Goal: Communication & Community: Participate in discussion

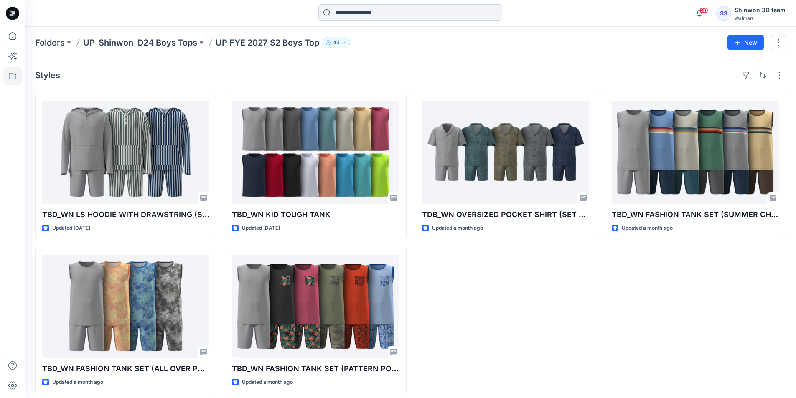
click at [479, 6] on input at bounding box center [410, 12] width 184 height 17
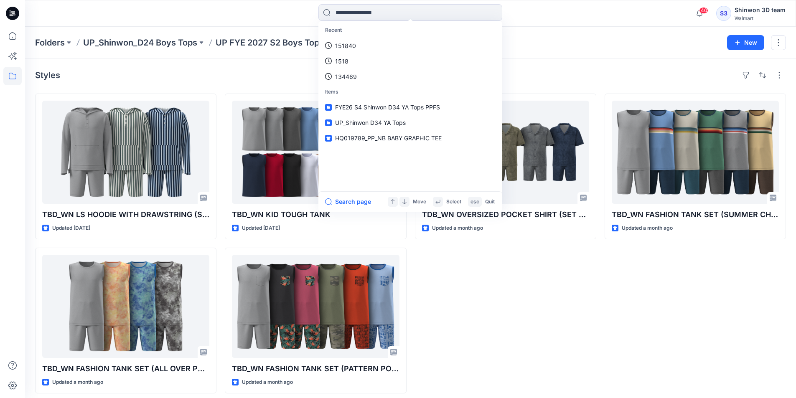
click at [519, 79] on div "Styles" at bounding box center [410, 75] width 751 height 13
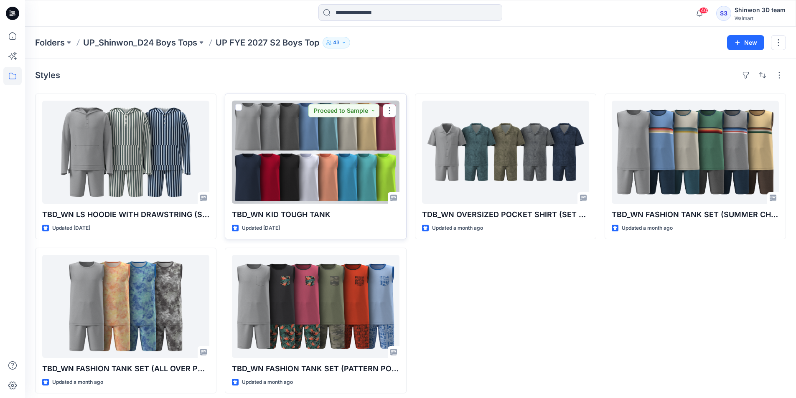
click at [356, 153] on div at bounding box center [315, 152] width 167 height 103
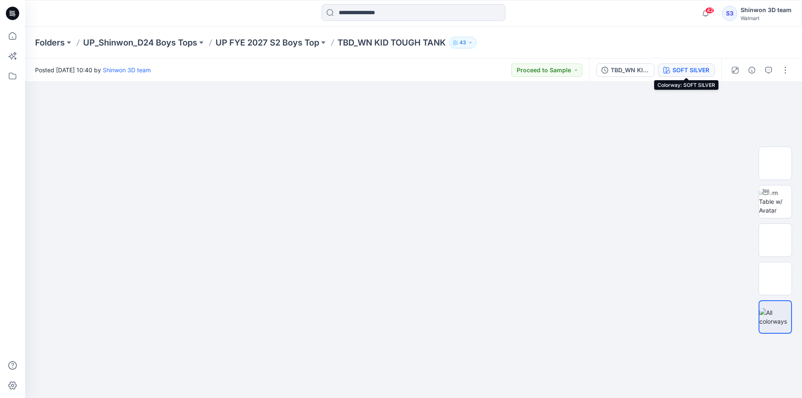
click at [677, 65] on button "SOFT SILVER" at bounding box center [686, 69] width 57 height 13
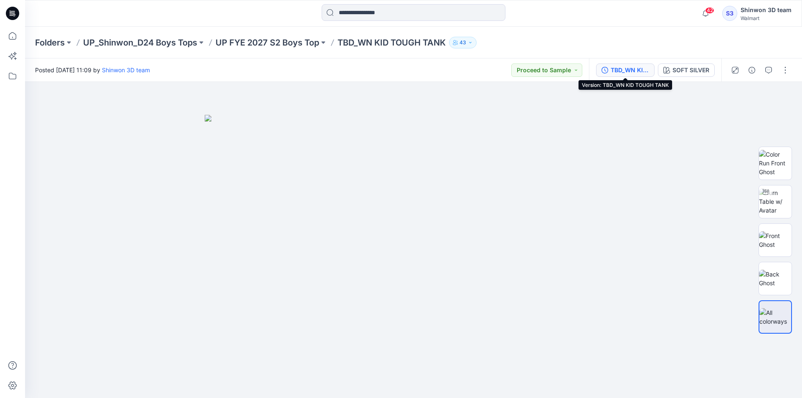
click at [641, 65] on button "TBD_WN KID TOUGH TANK" at bounding box center [625, 69] width 58 height 13
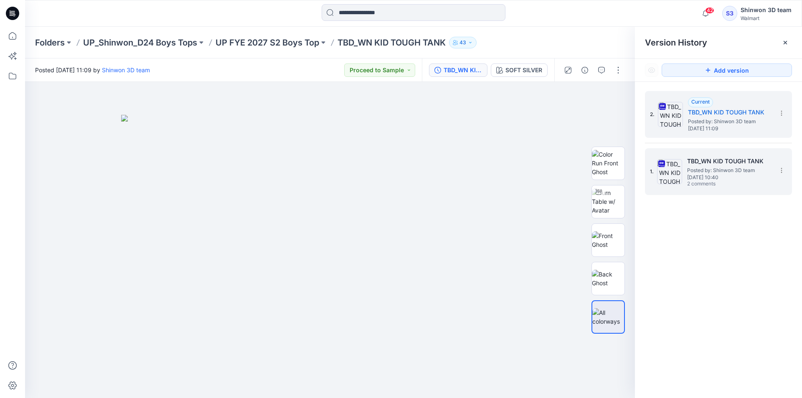
click at [707, 165] on h5 "TBD_WN KID TOUGH TANK" at bounding box center [729, 161] width 84 height 10
click at [715, 122] on span "Posted by: Shinwon 3D team" at bounding box center [730, 121] width 84 height 8
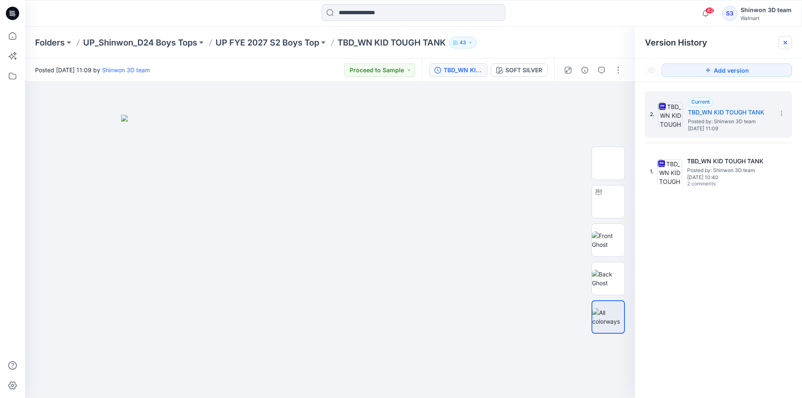
click at [785, 42] on icon at bounding box center [785, 42] width 3 height 3
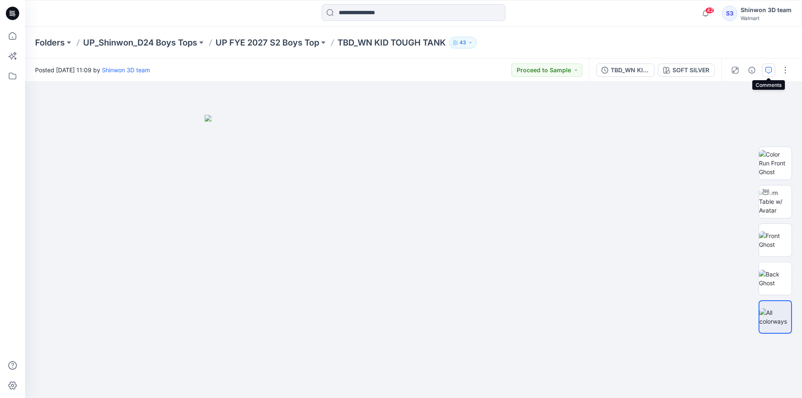
click at [765, 69] on icon "button" at bounding box center [768, 70] width 7 height 7
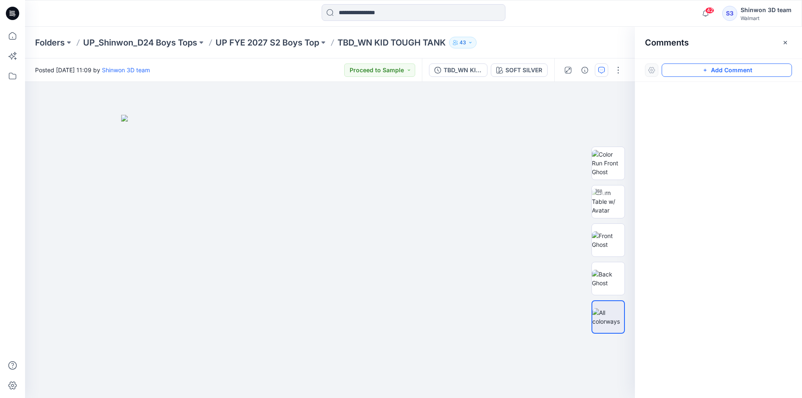
click at [740, 68] on button "Add Comment" at bounding box center [727, 69] width 130 height 13
click at [337, 117] on div "1" at bounding box center [330, 240] width 610 height 316
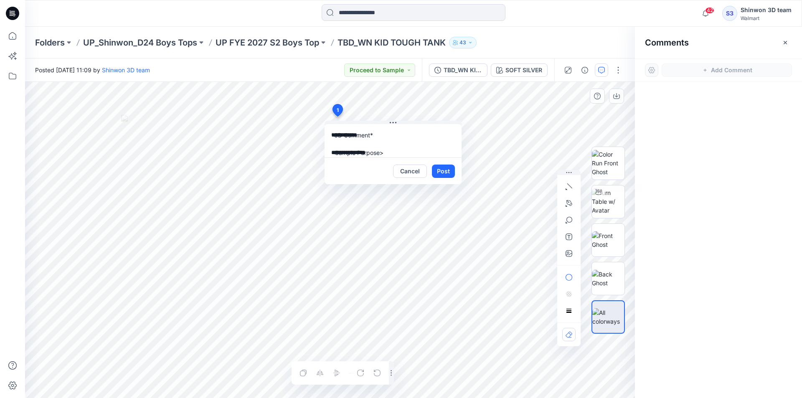
drag, startPoint x: 403, startPoint y: 152, endPoint x: 626, endPoint y: 163, distance: 223.3
click at [626, 163] on div "**********" at bounding box center [330, 240] width 610 height 316
type textarea "**********"
click at [446, 172] on button "Post" at bounding box center [443, 171] width 23 height 13
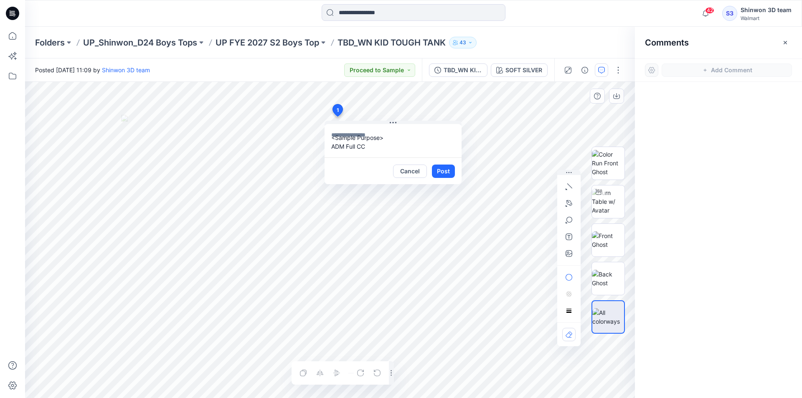
scroll to position [0, 0]
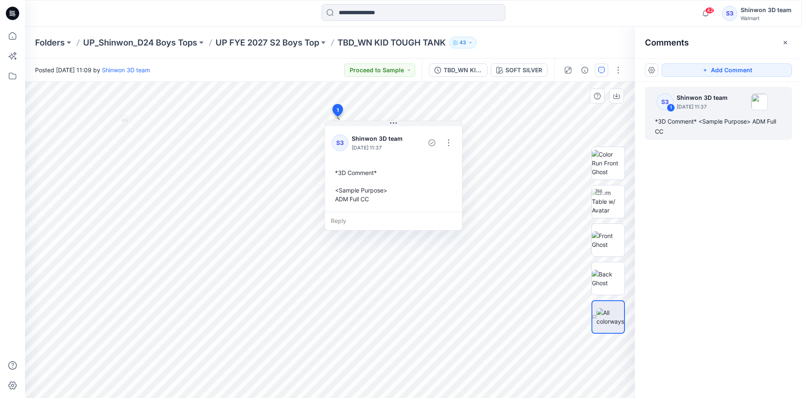
click at [784, 42] on icon "button" at bounding box center [785, 42] width 7 height 7
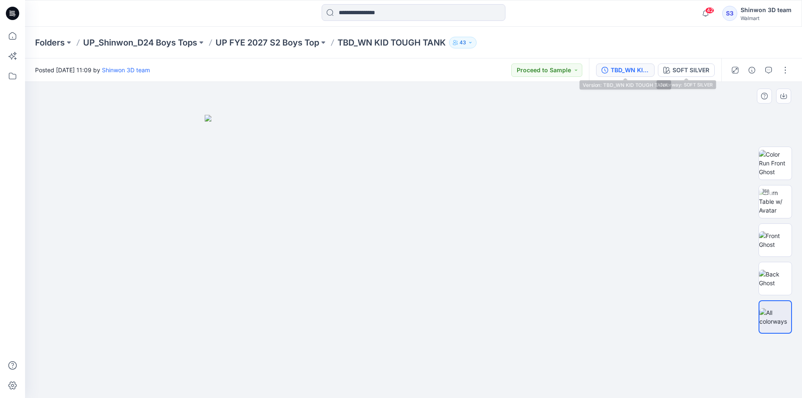
click at [648, 66] on div "TBD_WN KID TOUGH TANK" at bounding box center [630, 70] width 38 height 9
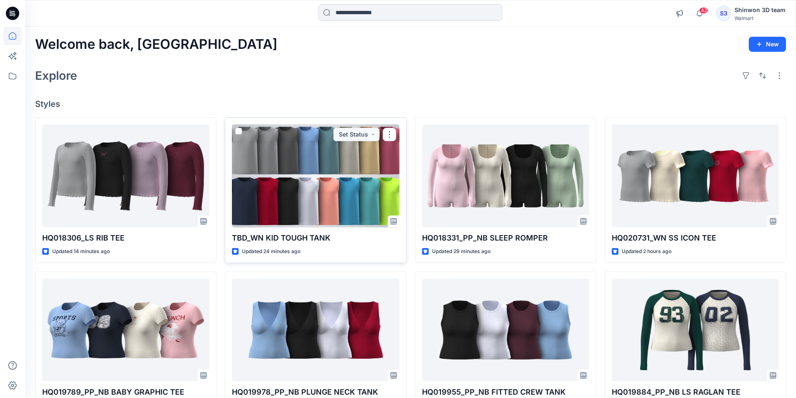
click at [356, 176] on div at bounding box center [315, 175] width 167 height 103
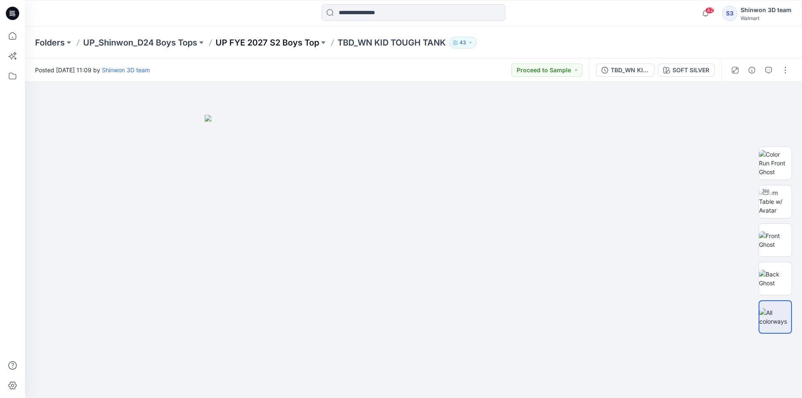
click at [284, 46] on p "UP FYE 2027 S2 Boys Top" at bounding box center [268, 43] width 104 height 12
